Goal: Task Accomplishment & Management: Use online tool/utility

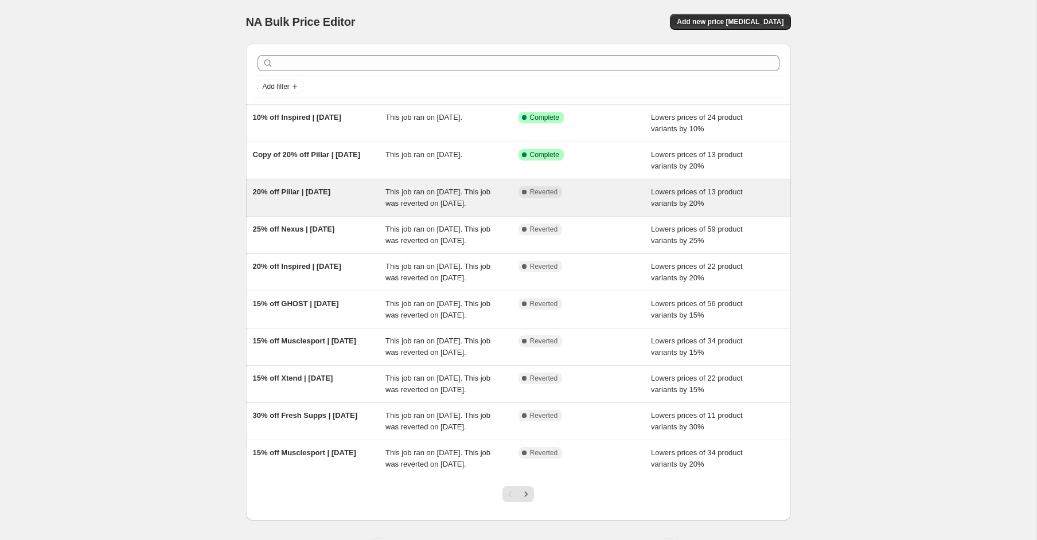
click at [299, 208] on div "20% off Pillar | [DATE]" at bounding box center [319, 197] width 133 height 23
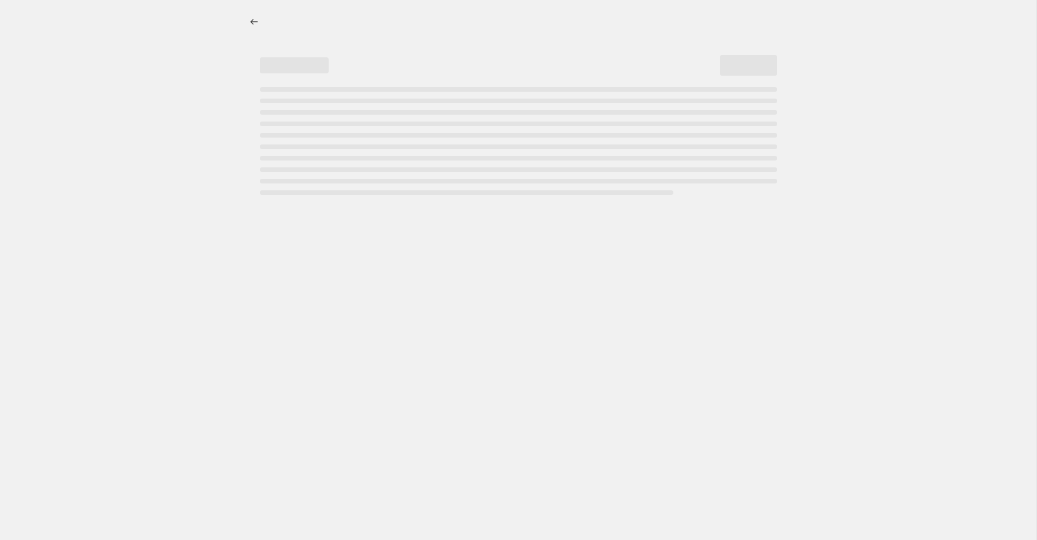
select select "percentage"
select select "product_status"
select select "not_equal"
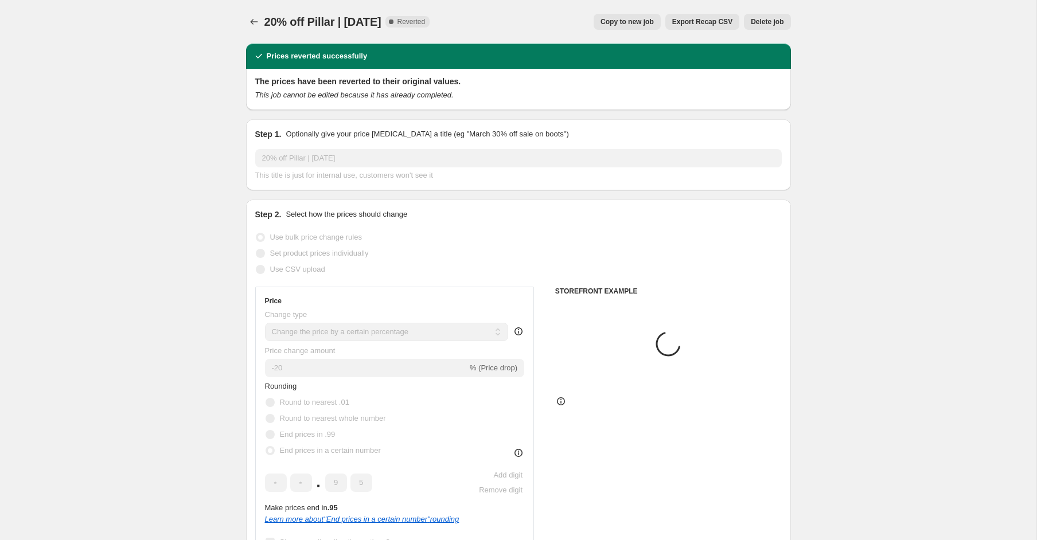
select select "collection"
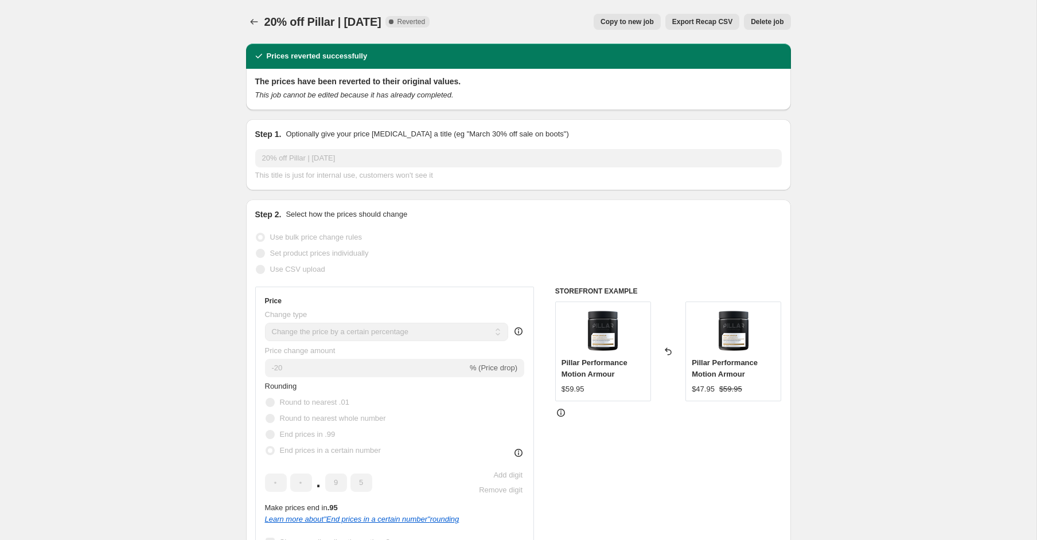
click at [640, 22] on span "Copy to new job" at bounding box center [626, 21] width 53 height 9
select select "percentage"
select select "product_status"
select select "collection"
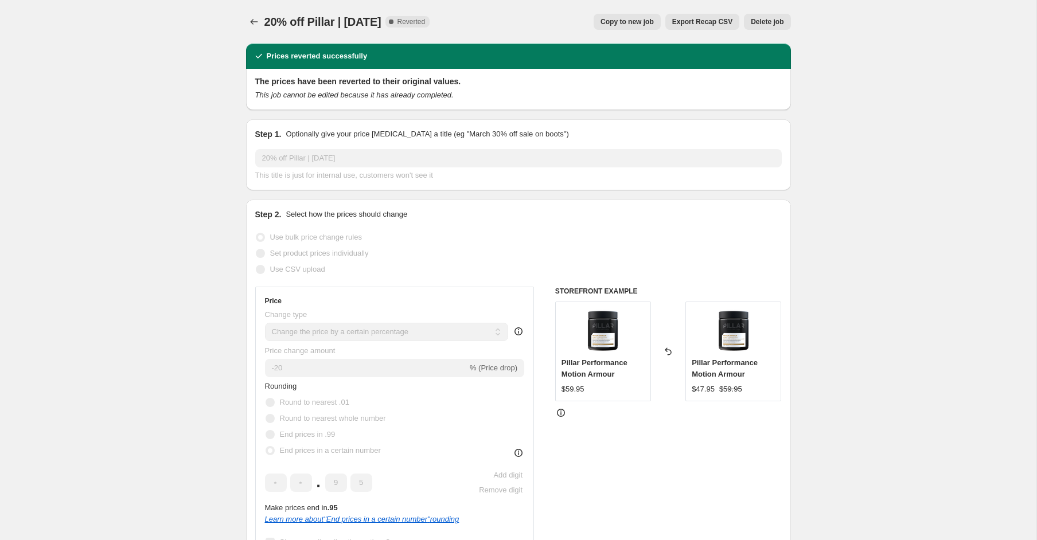
select select "not_equal"
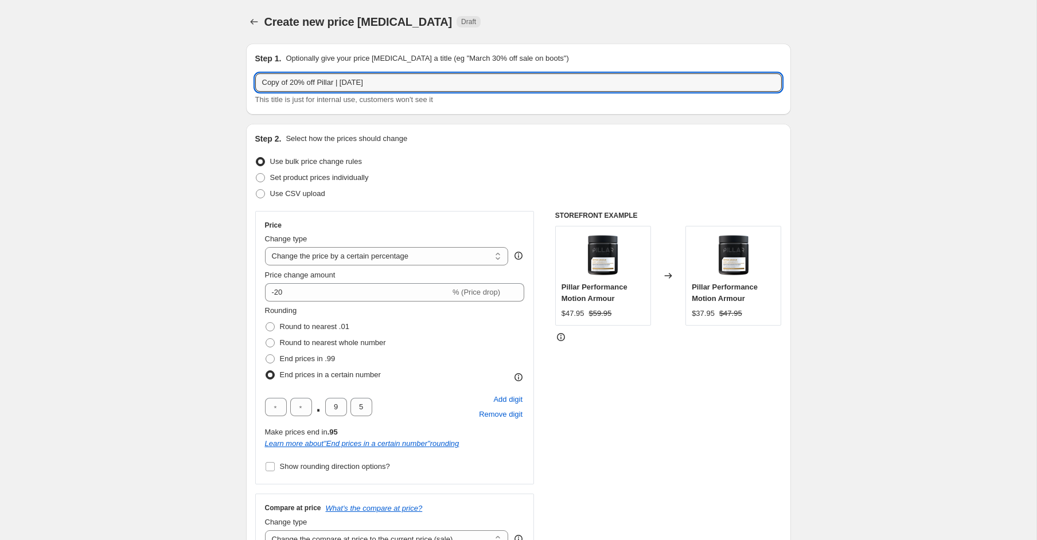
drag, startPoint x: 291, startPoint y: 83, endPoint x: 238, endPoint y: 74, distance: 54.1
click at [238, 74] on div "Step 1. Optionally give your price [MEDICAL_DATA] a title (eg "March 30% off sa…" at bounding box center [514, 533] width 554 height 999
drag, startPoint x: 309, startPoint y: 84, endPoint x: 293, endPoint y: 86, distance: 16.2
click at [293, 86] on input "20% off Pillar | [DATE]" at bounding box center [518, 82] width 526 height 18
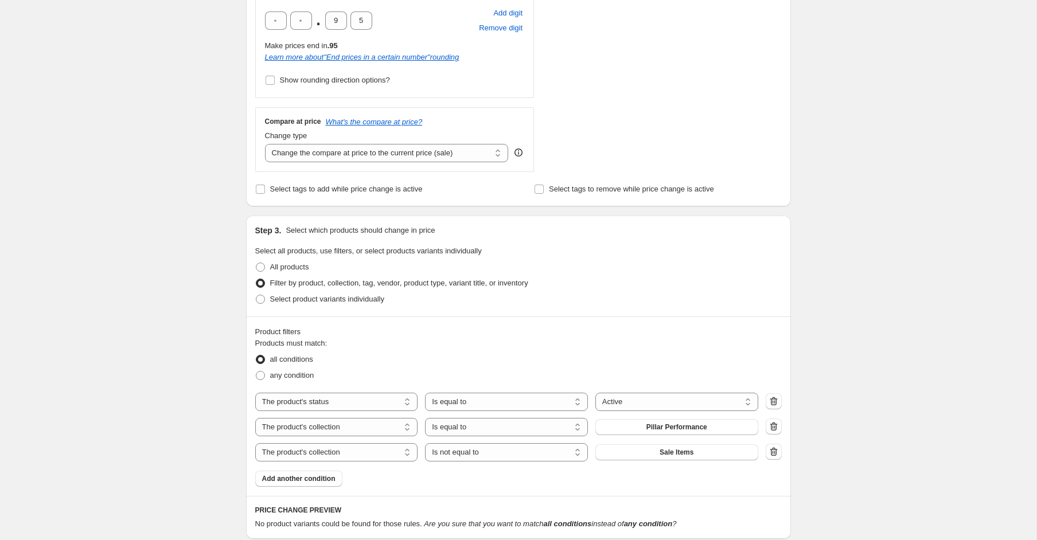
scroll to position [426, 0]
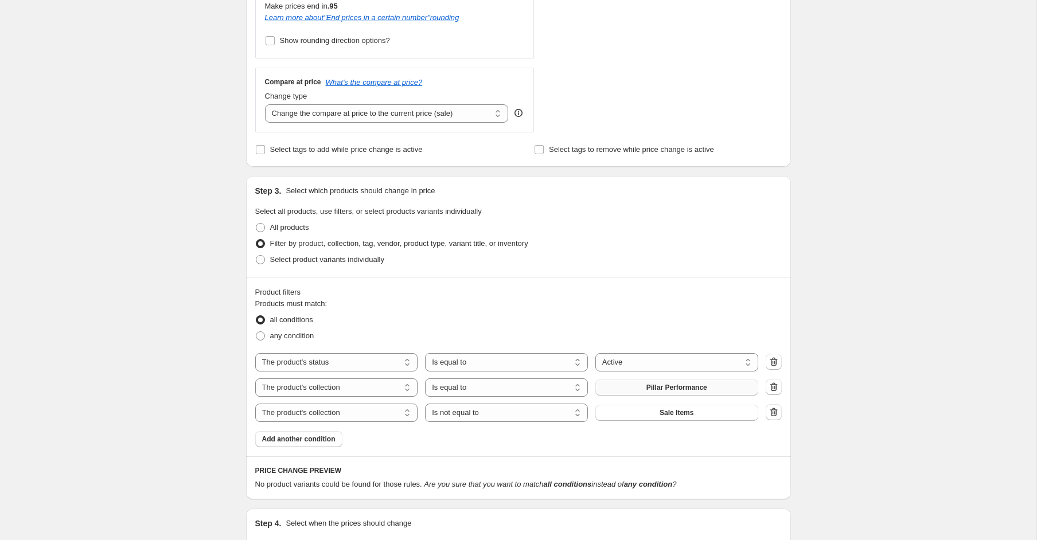
type input "20% off GHOST | [DATE]"
click at [681, 387] on span "Pillar Performance" at bounding box center [676, 387] width 61 height 9
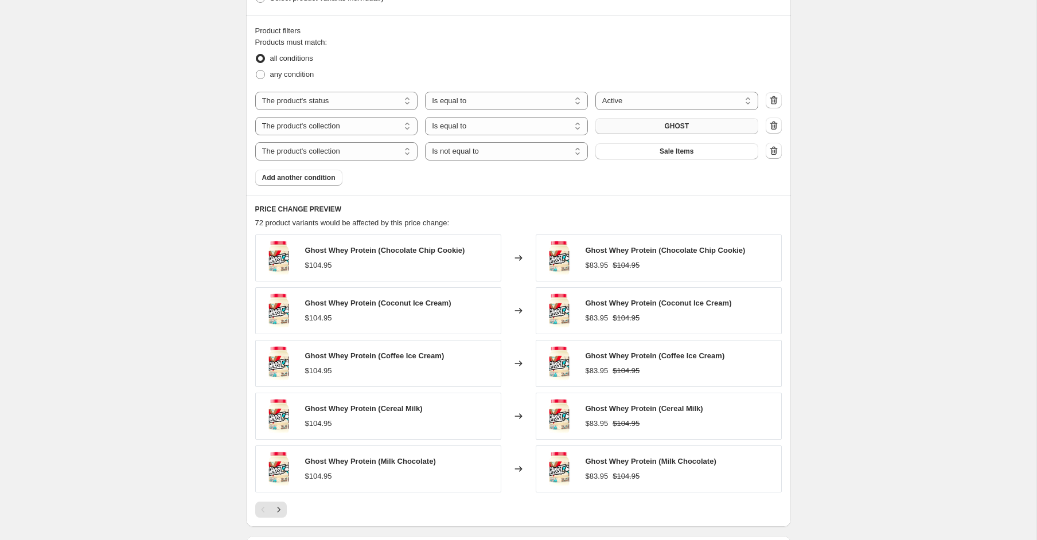
scroll to position [850, 0]
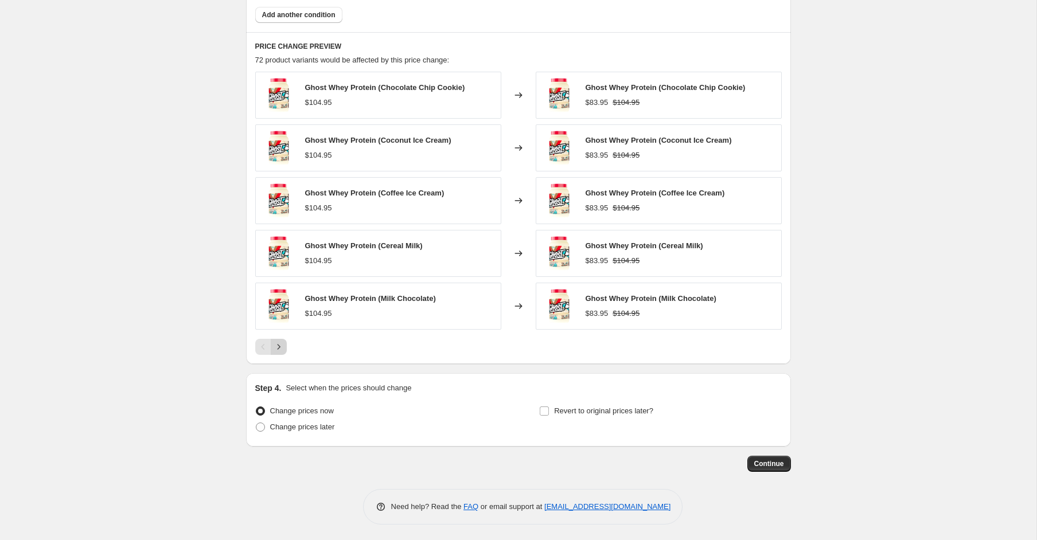
click at [286, 349] on button "Next" at bounding box center [279, 347] width 16 height 16
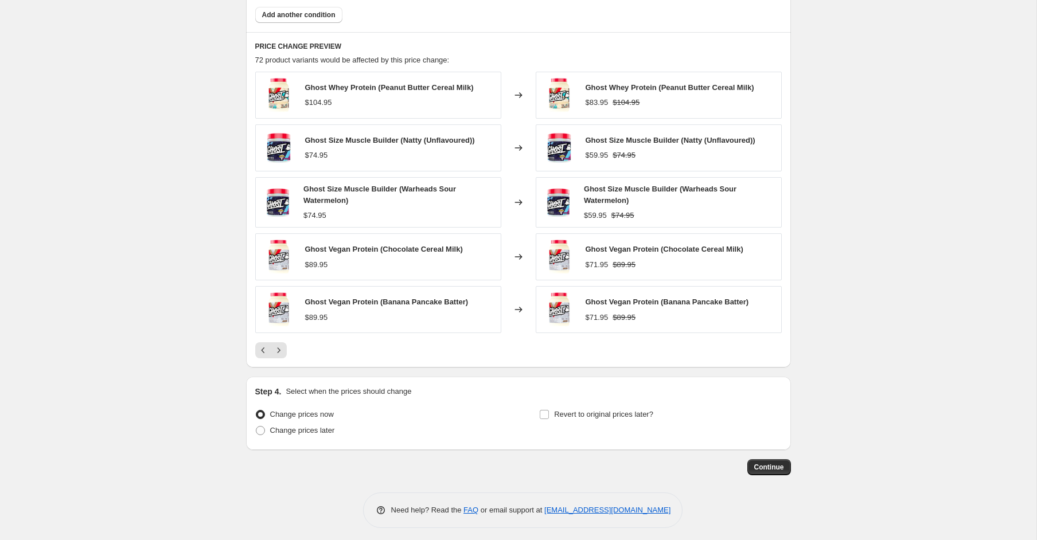
click at [287, 350] on div at bounding box center [518, 350] width 526 height 16
click at [273, 345] on icon "Next" at bounding box center [278, 350] width 11 height 11
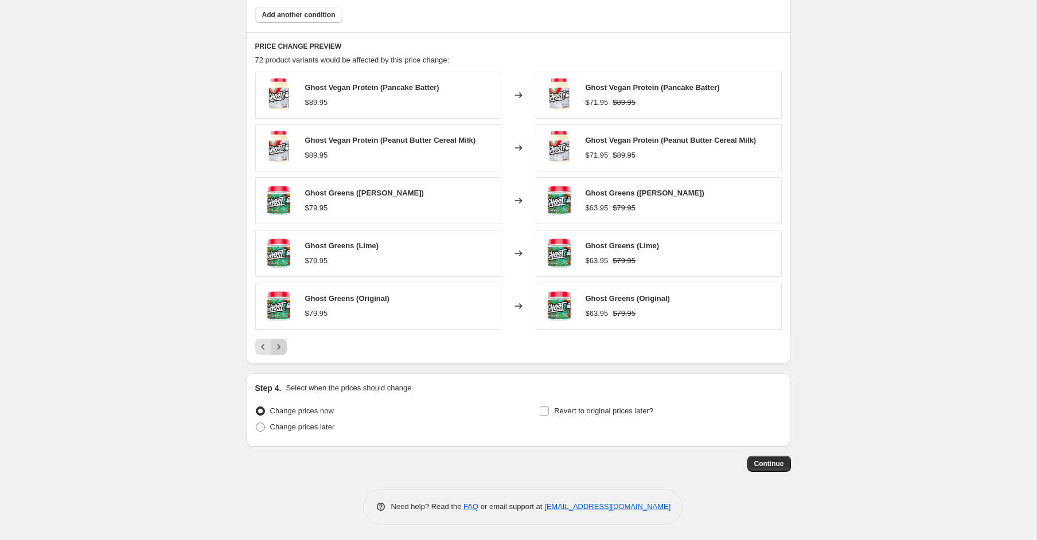
click at [278, 347] on icon "Next" at bounding box center [278, 346] width 11 height 11
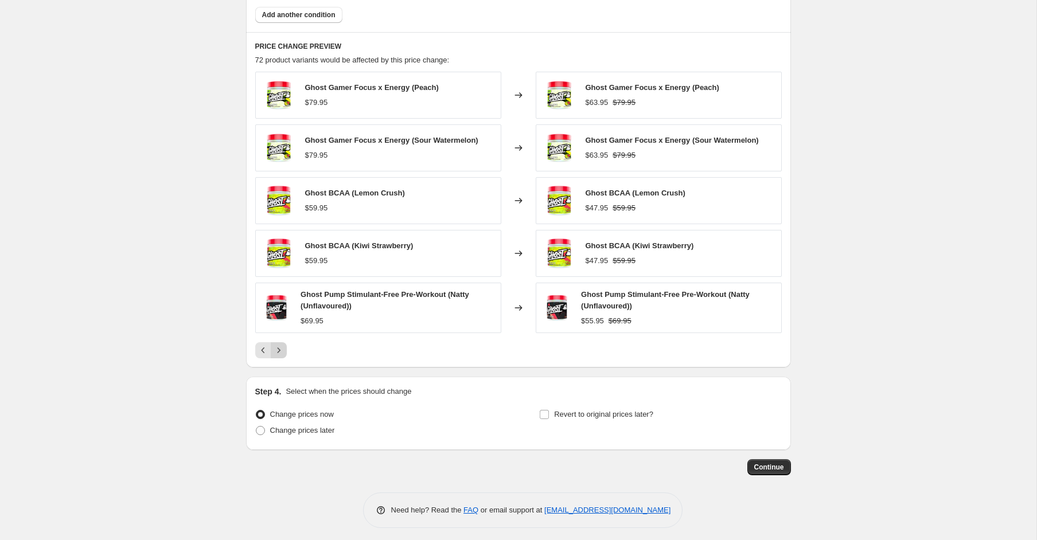
click at [278, 348] on icon "Next" at bounding box center [278, 350] width 3 height 5
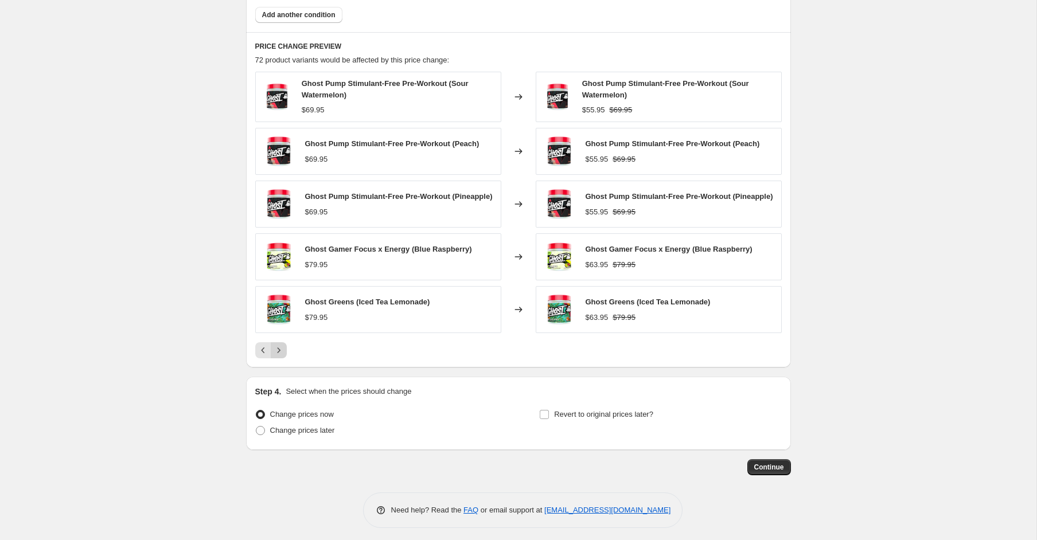
click at [278, 347] on icon "Next" at bounding box center [278, 350] width 11 height 11
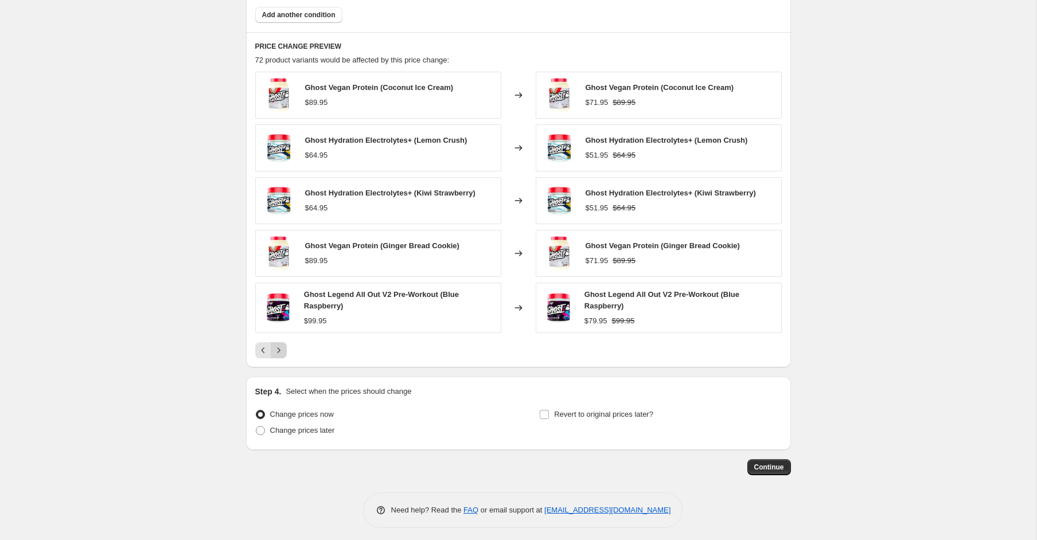
click at [278, 348] on icon "Next" at bounding box center [278, 350] width 3 height 5
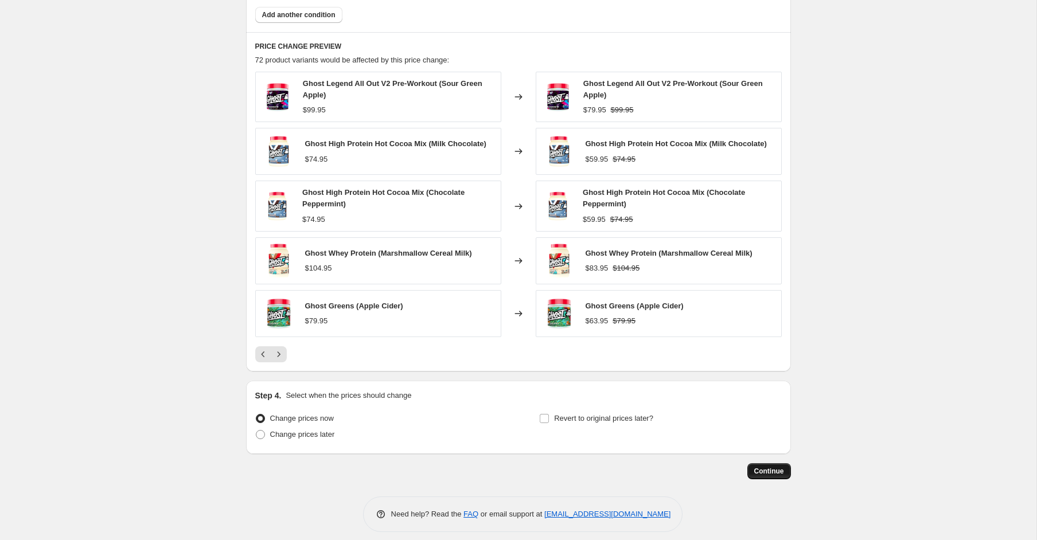
click at [778, 474] on button "Continue" at bounding box center [769, 471] width 44 height 16
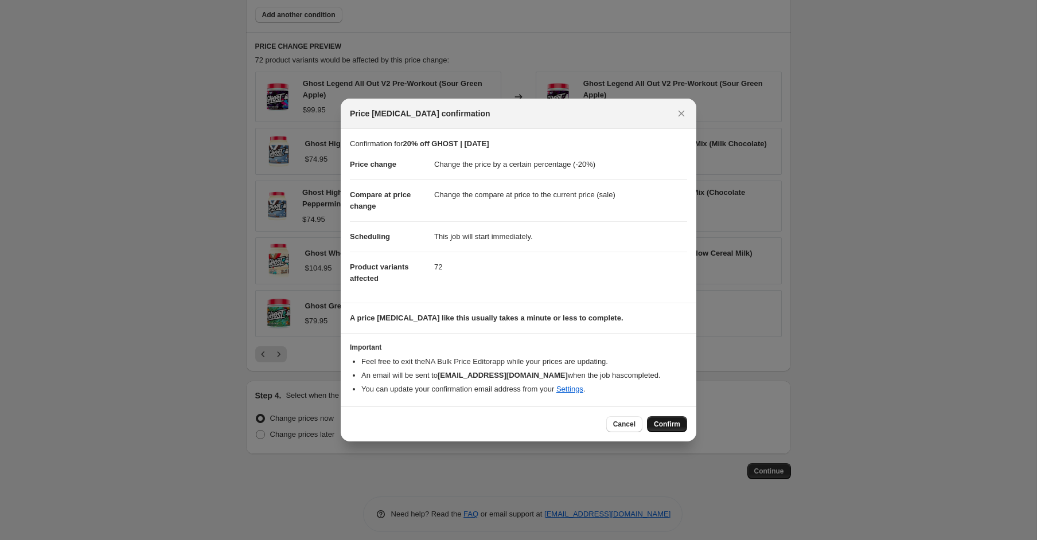
click at [684, 420] on button "Confirm" at bounding box center [667, 424] width 40 height 16
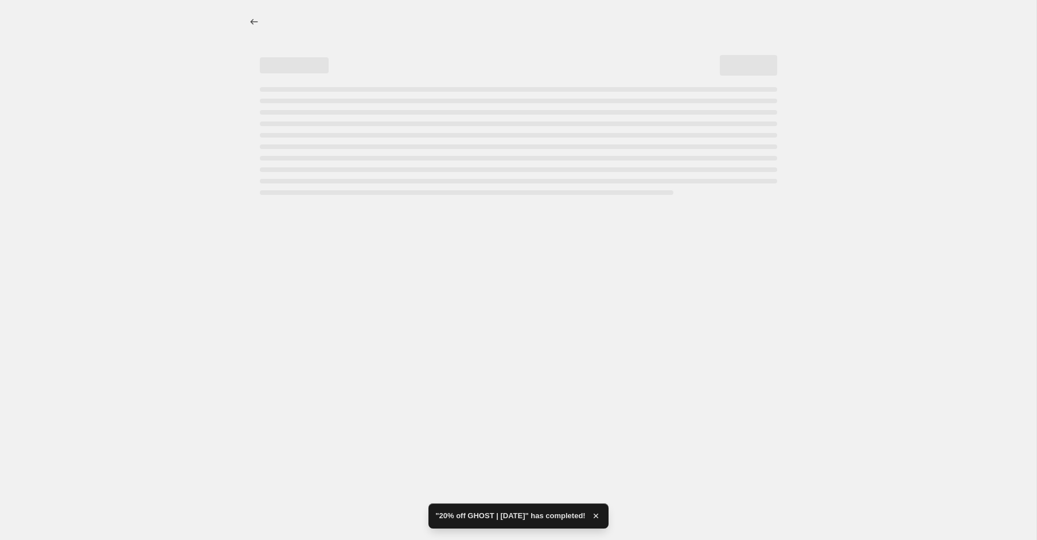
select select "percentage"
select select "product_status"
select select "collection"
select select "not_equal"
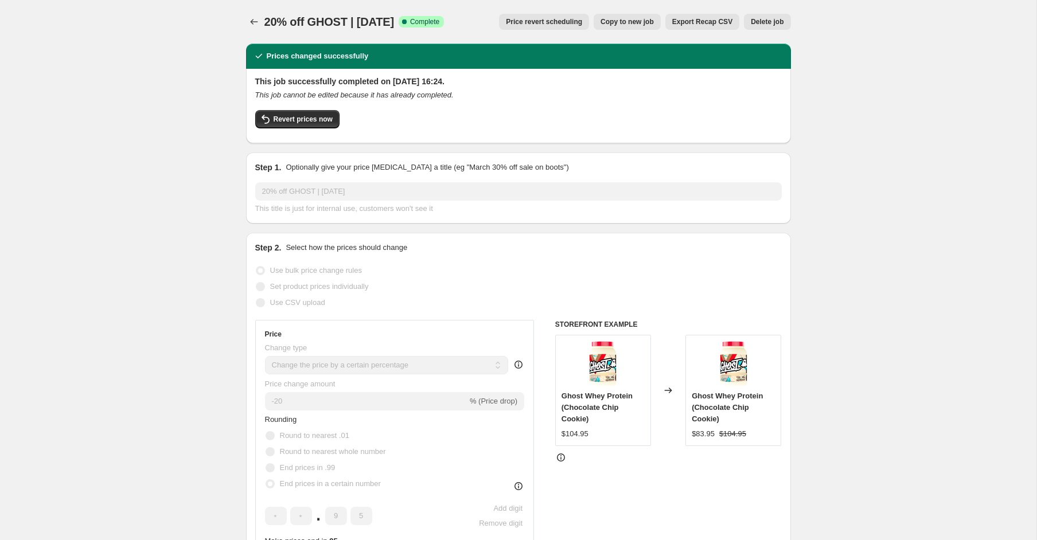
click at [631, 27] on button "Copy to new job" at bounding box center [626, 22] width 67 height 16
select select "percentage"
select select "product_status"
select select "collection"
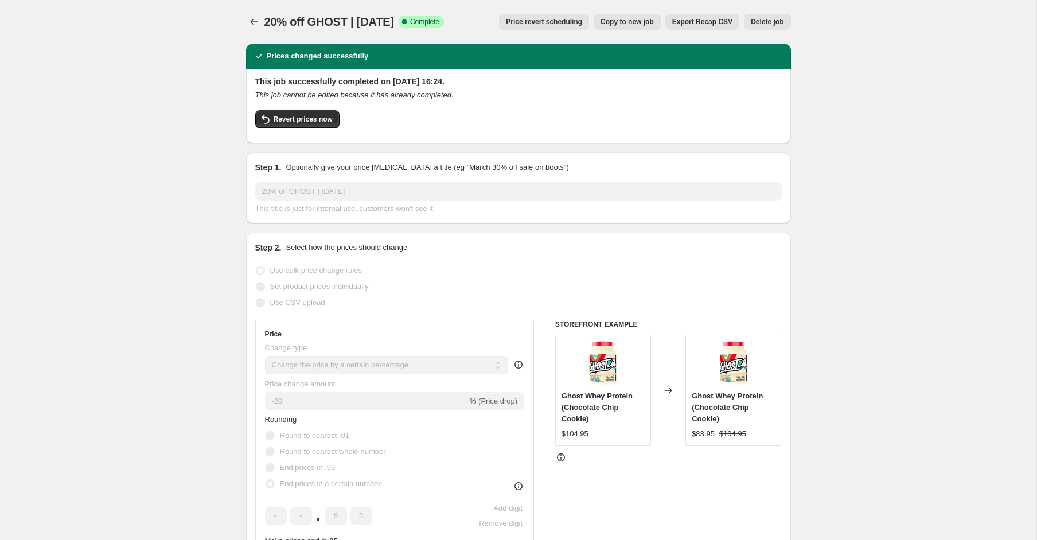
select select "not_equal"
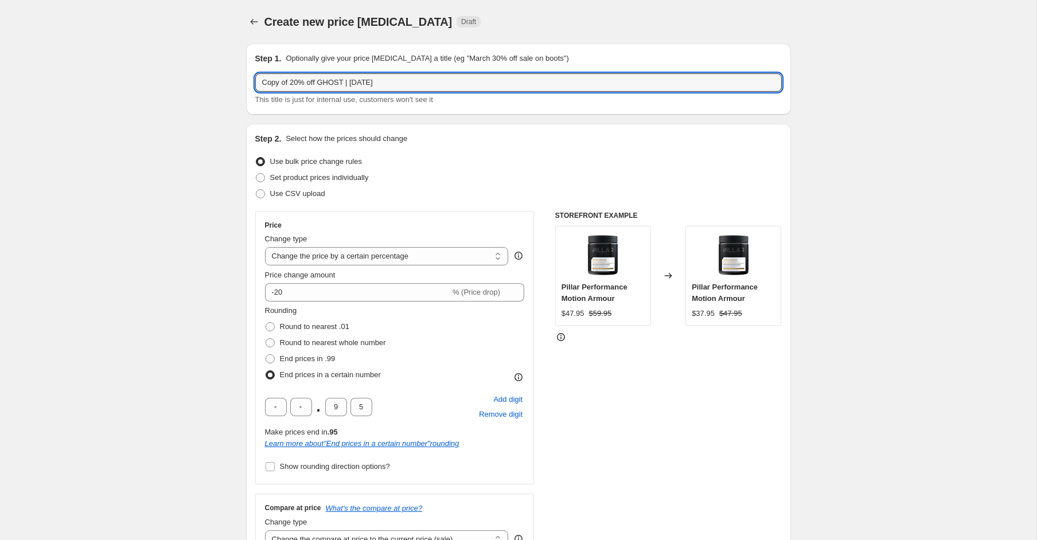
drag, startPoint x: 291, startPoint y: 83, endPoint x: 240, endPoint y: 79, distance: 51.8
click at [241, 79] on div "Step 1. Optionally give your price [MEDICAL_DATA] a title (eg "March 30% off sa…" at bounding box center [514, 533] width 554 height 999
drag, startPoint x: 318, startPoint y: 84, endPoint x: 292, endPoint y: 80, distance: 25.5
click at [292, 80] on input "20% off GHOST | [DATE]" at bounding box center [518, 82] width 526 height 18
type input "20% off RYSE | [DATE]"
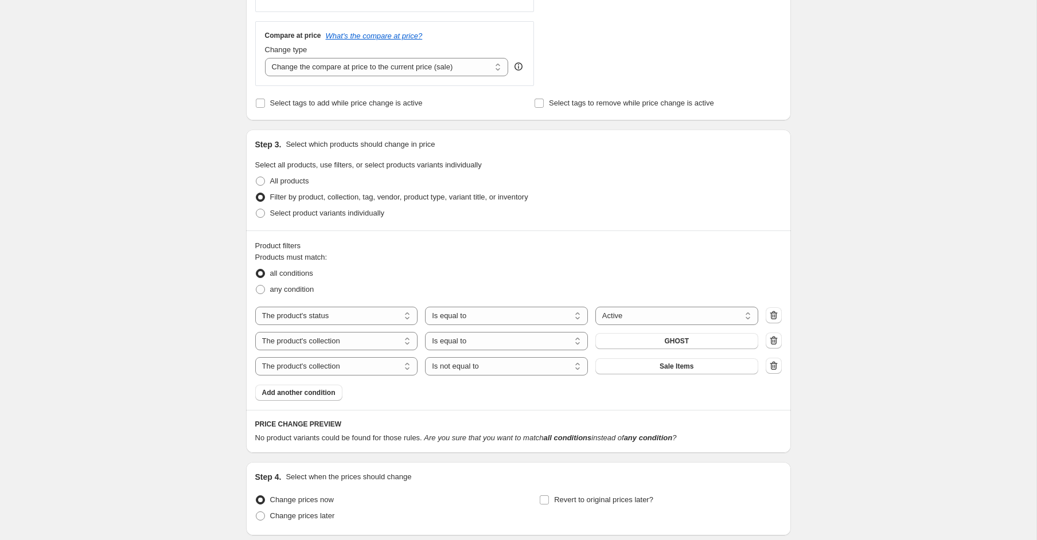
scroll to position [490, 0]
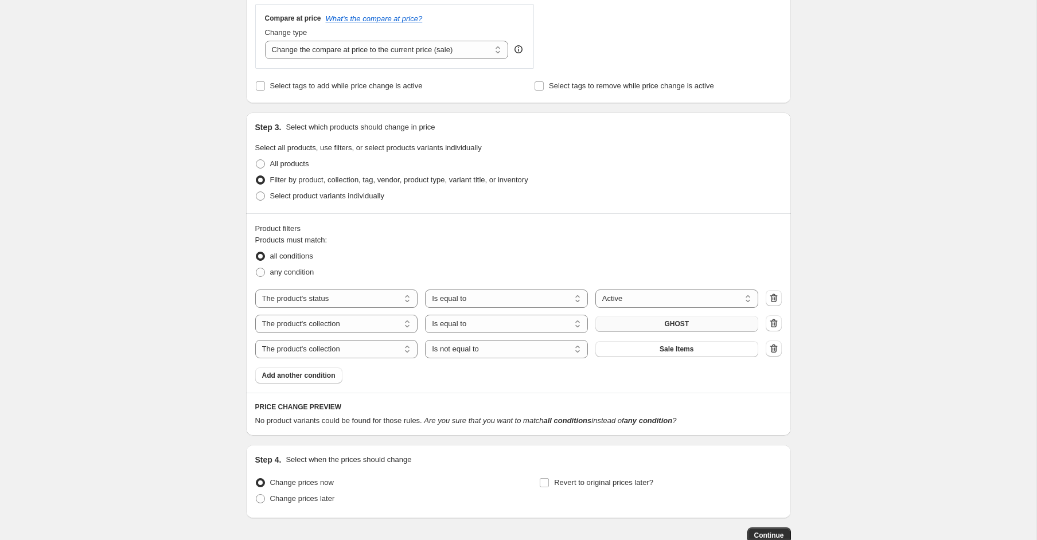
click at [687, 323] on span "GHOST" at bounding box center [676, 323] width 25 height 9
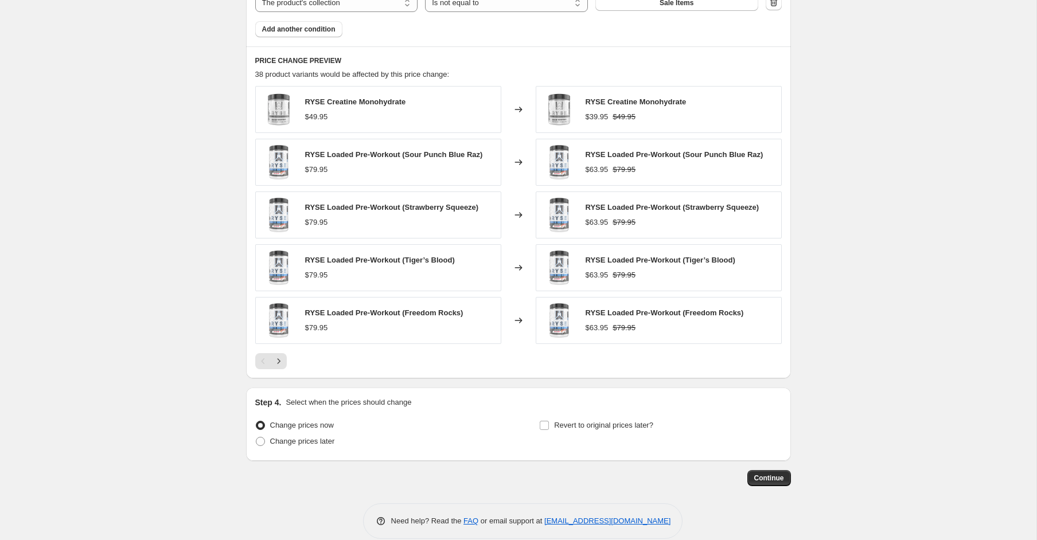
scroll to position [845, 0]
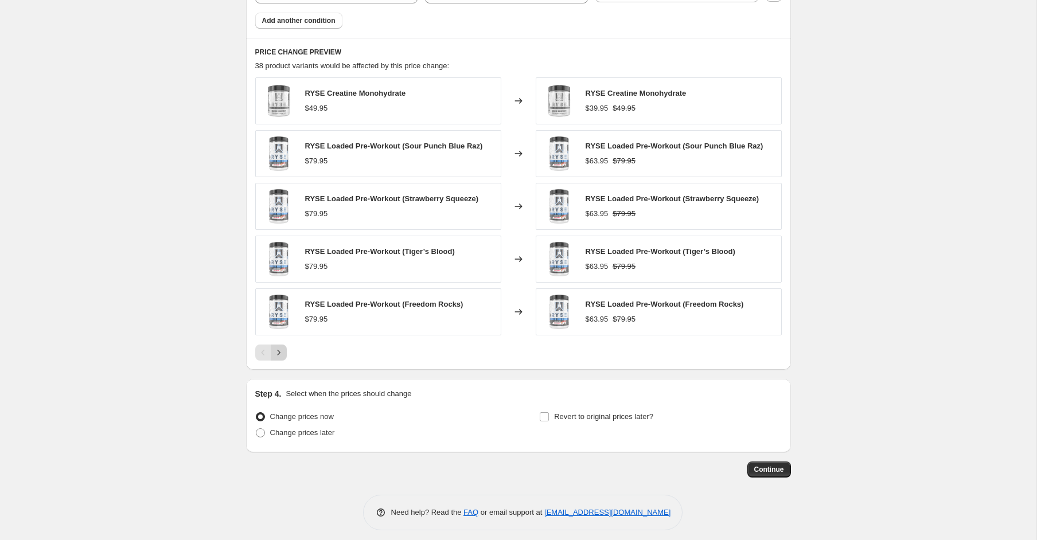
click at [275, 354] on icon "Next" at bounding box center [278, 352] width 11 height 11
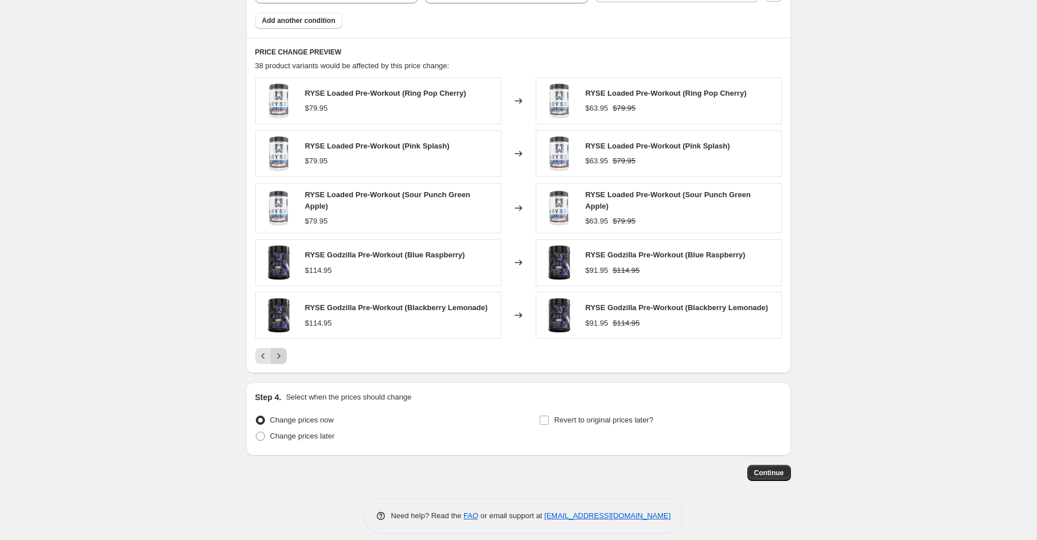
click at [276, 354] on icon "Next" at bounding box center [278, 355] width 11 height 11
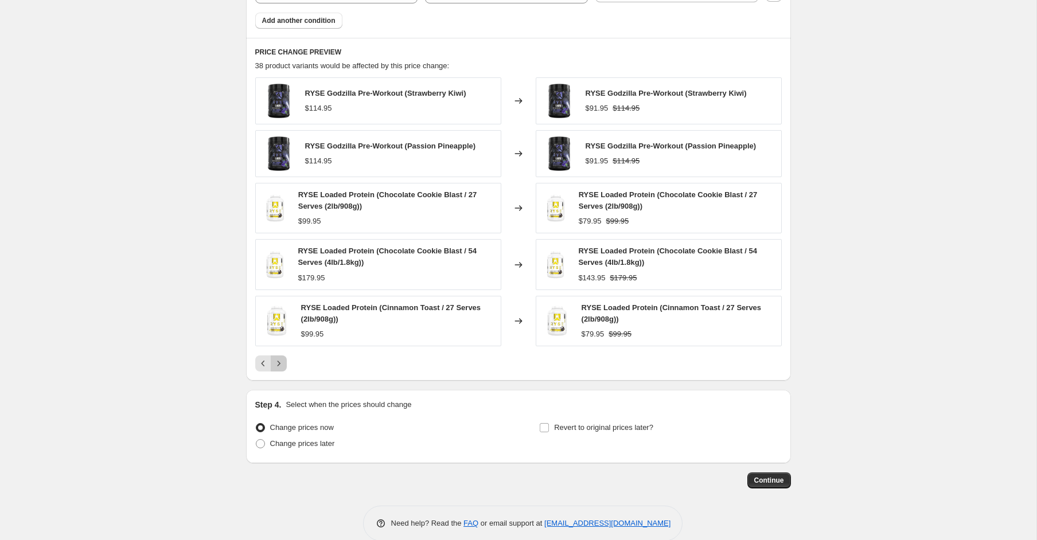
click at [276, 355] on button "Next" at bounding box center [279, 363] width 16 height 16
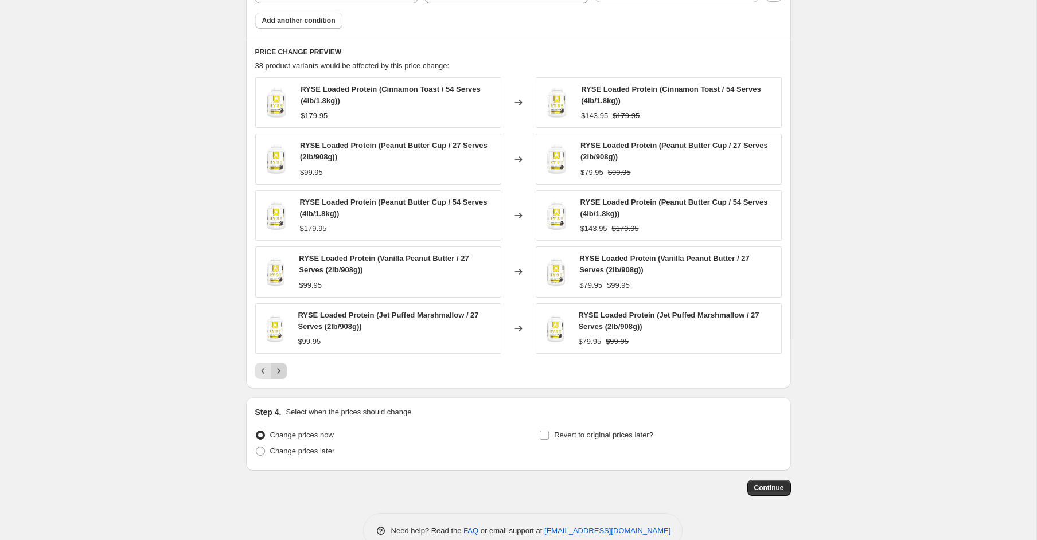
click at [276, 354] on div "RYSE Loaded Protein (Cinnamon Toast / 54 Serves (4lb/1.8kg)) $179.95 Changed to…" at bounding box center [518, 228] width 526 height 302
click at [284, 375] on button "Next" at bounding box center [279, 371] width 16 height 16
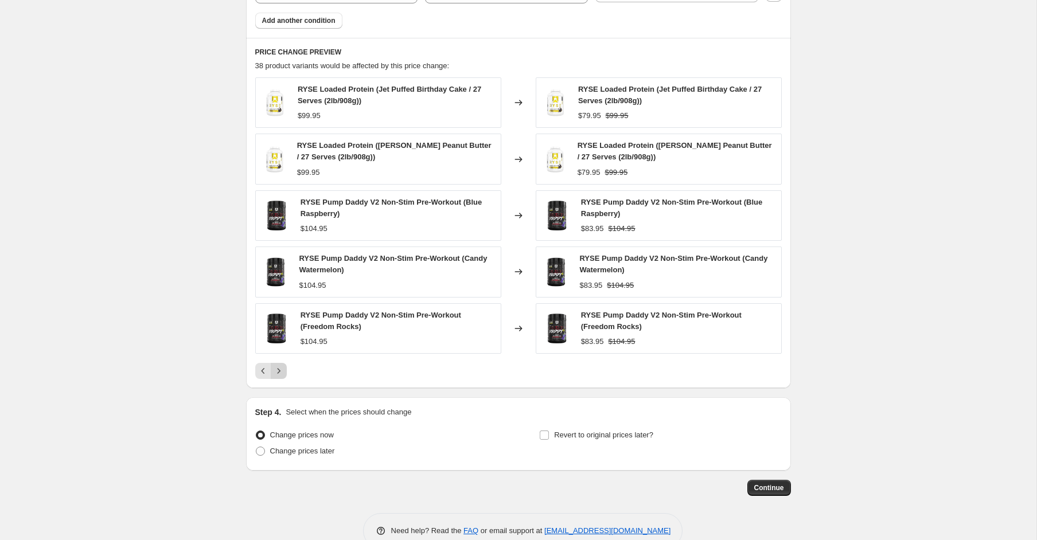
click at [284, 373] on button "Next" at bounding box center [279, 371] width 16 height 16
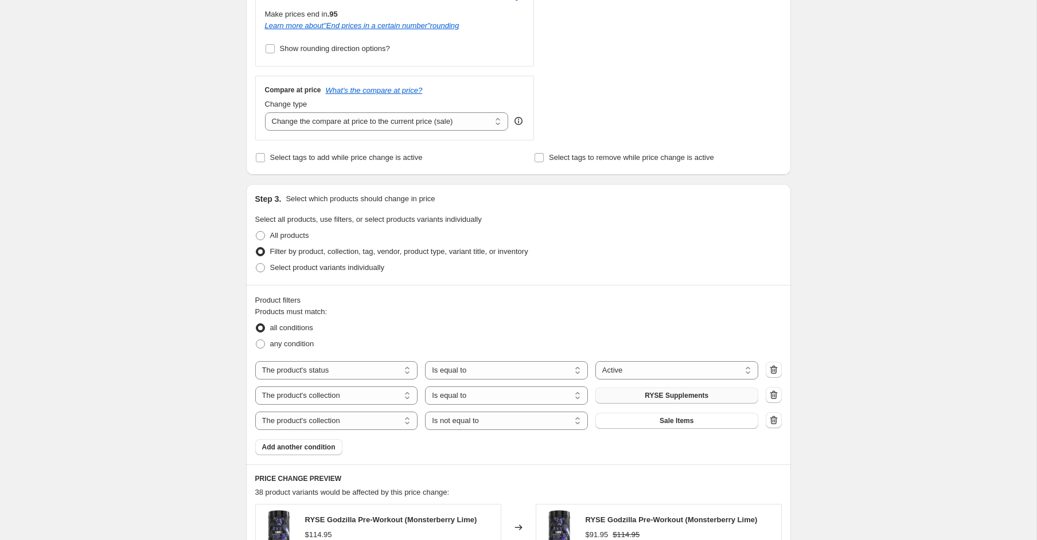
scroll to position [849, 0]
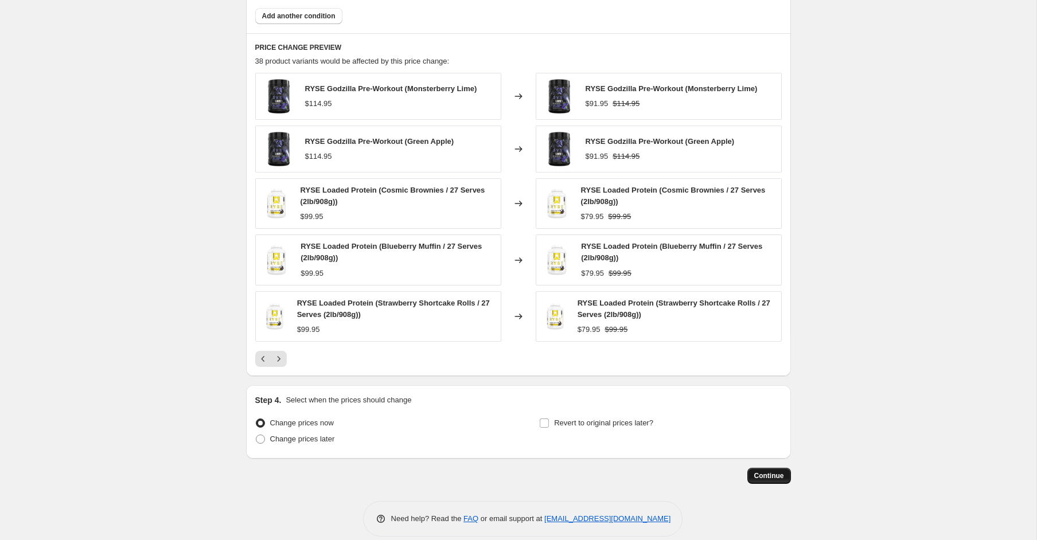
click at [771, 478] on span "Continue" at bounding box center [769, 475] width 30 height 9
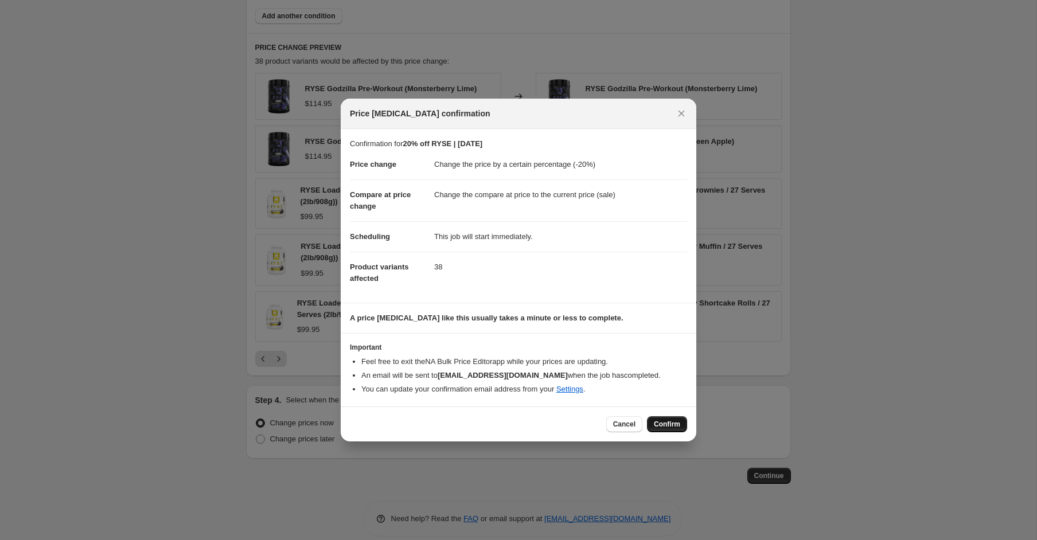
click at [670, 424] on span "Confirm" at bounding box center [667, 424] width 26 height 9
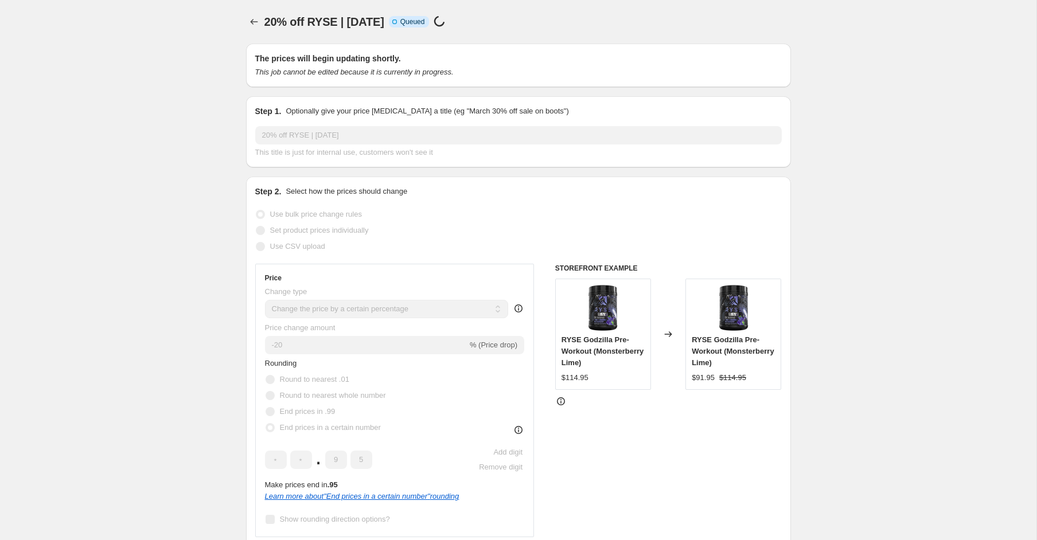
scroll to position [849, 0]
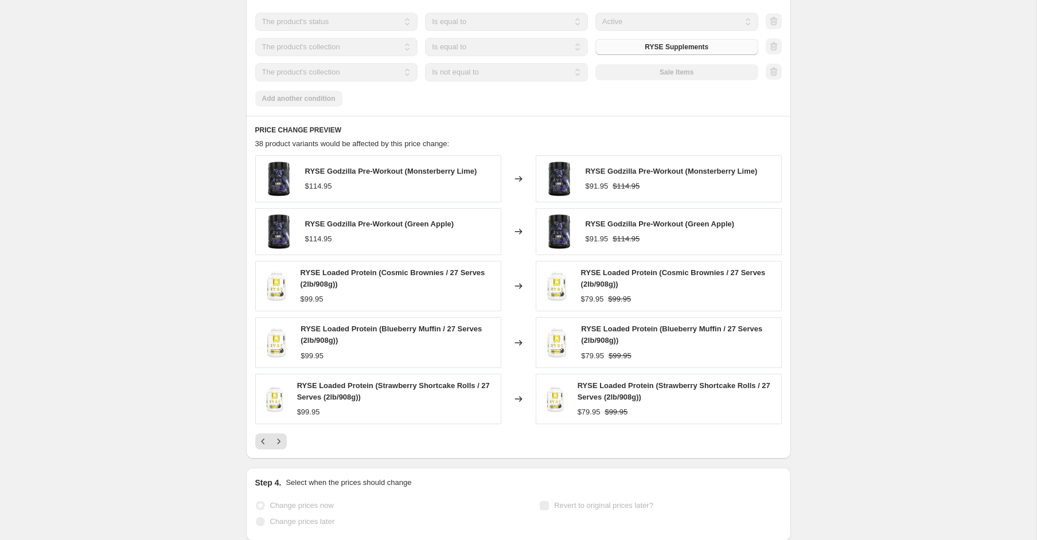
select select "percentage"
select select "product_status"
select select "collection"
select select "not_equal"
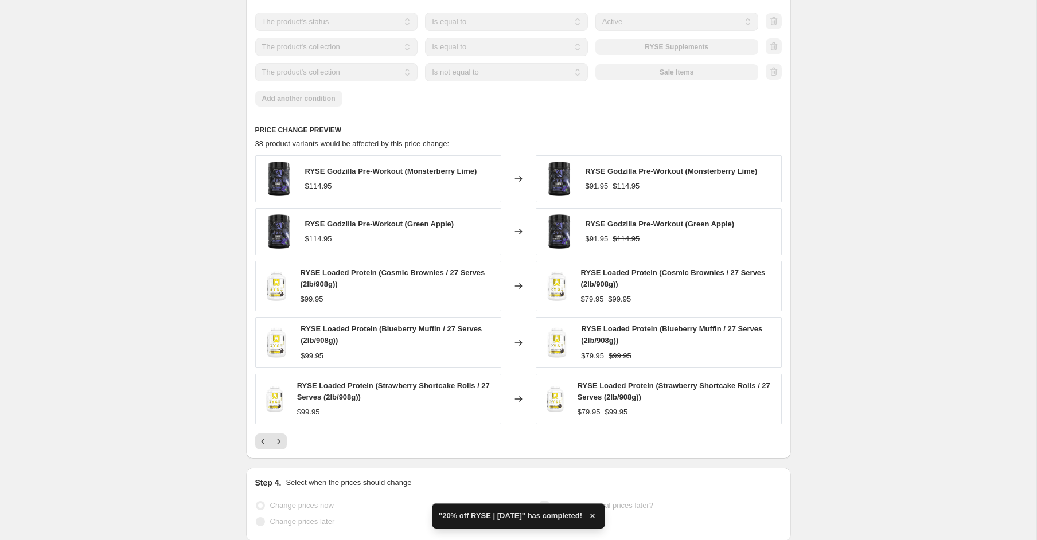
scroll to position [0, 0]
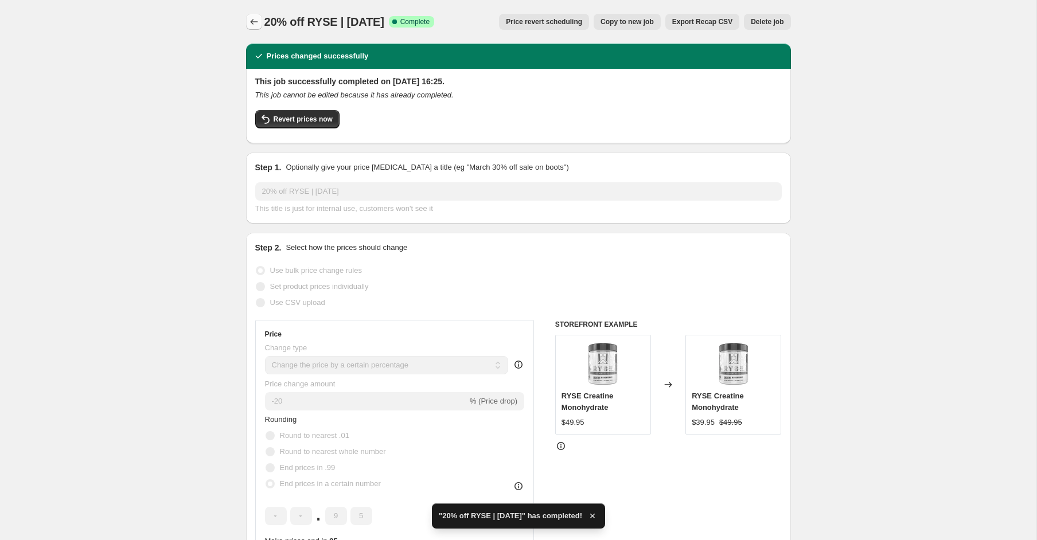
click at [252, 17] on icon "Price change jobs" at bounding box center [253, 21] width 11 height 11
